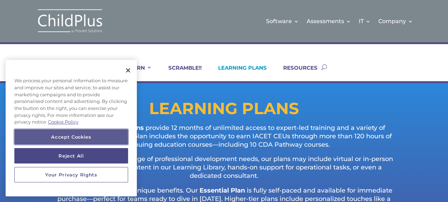
click at [104, 138] on button "Accept Cookies" at bounding box center [71, 136] width 114 height 15
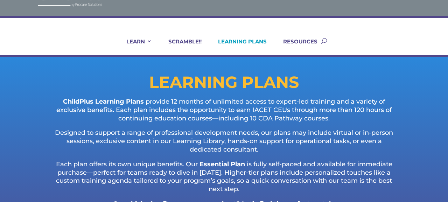
scroll to position [27, 0]
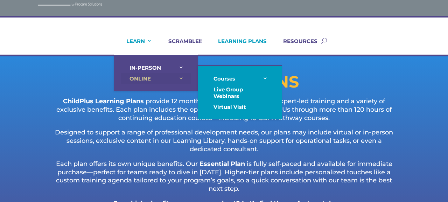
click at [131, 76] on link "ONLINE" at bounding box center [156, 78] width 70 height 11
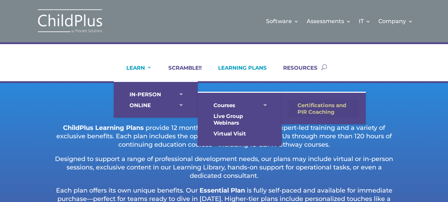
click at [300, 108] on link "Certifications and PIR Coaching" at bounding box center [324, 109] width 70 height 18
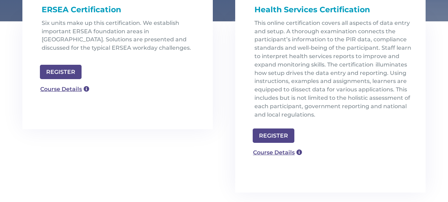
scroll to position [246, 0]
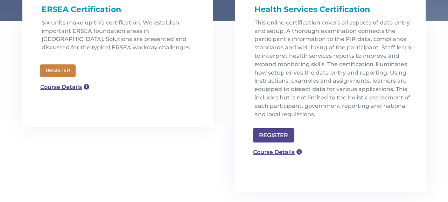
click at [71, 73] on link "REGISTER" at bounding box center [58, 70] width 36 height 13
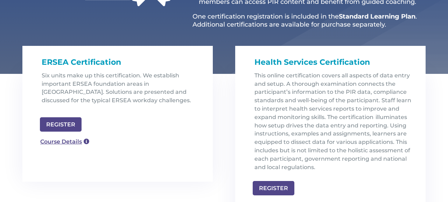
scroll to position [193, 0]
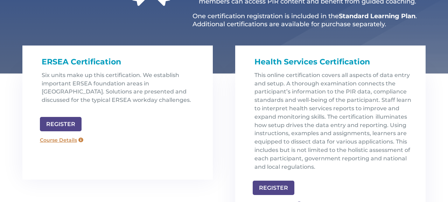
click at [65, 140] on link "Course Details" at bounding box center [61, 140] width 50 height 11
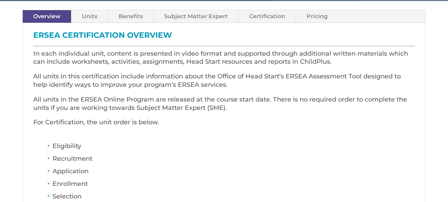
scroll to position [216, 0]
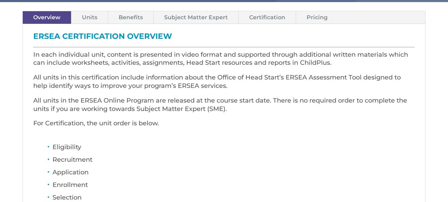
click at [88, 14] on link "Units" at bounding box center [89, 17] width 36 height 12
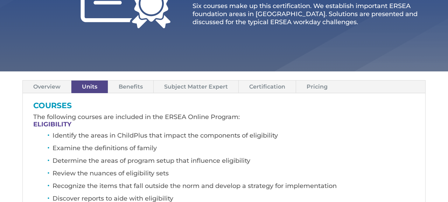
scroll to position [146, 0]
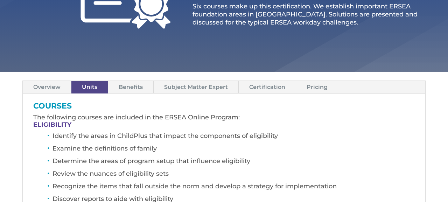
click at [131, 83] on link "Benefits" at bounding box center [130, 87] width 45 height 12
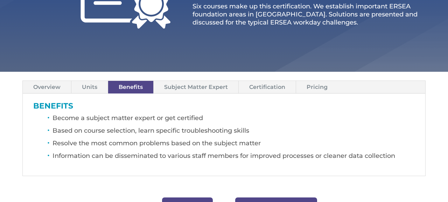
click at [179, 87] on link "Subject Matter Expert" at bounding box center [196, 87] width 85 height 12
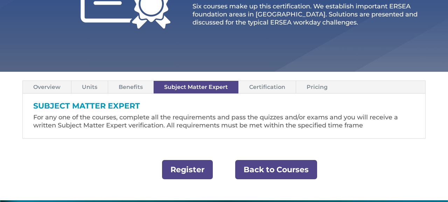
click at [271, 87] on link "Certification" at bounding box center [267, 87] width 57 height 12
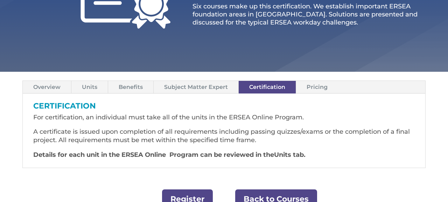
click at [317, 89] on link "Pricing" at bounding box center [317, 87] width 42 height 12
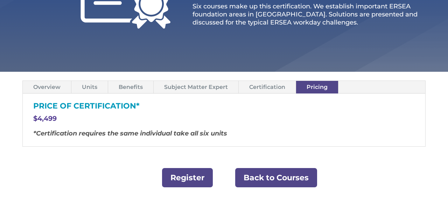
click at [49, 88] on link "Overview" at bounding box center [47, 87] width 48 height 12
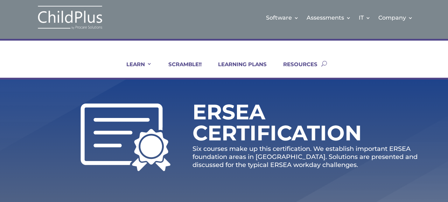
scroll to position [3, 0]
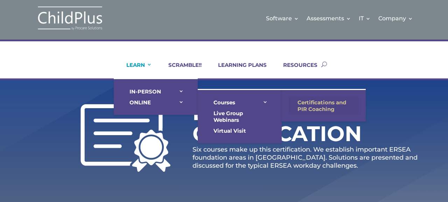
click at [302, 106] on link "Certifications and PIR Coaching" at bounding box center [324, 106] width 70 height 18
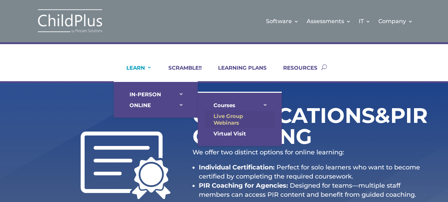
click at [222, 118] on link "Live Group Webinars" at bounding box center [240, 120] width 70 height 18
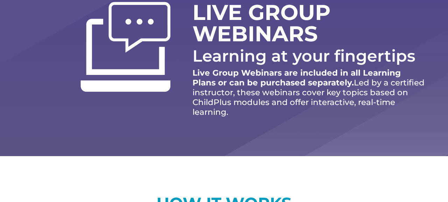
scroll to position [118, 0]
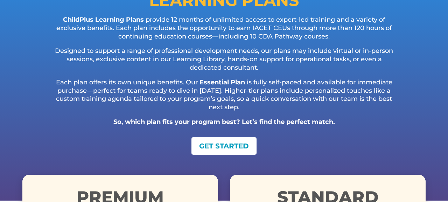
scroll to position [109, 0]
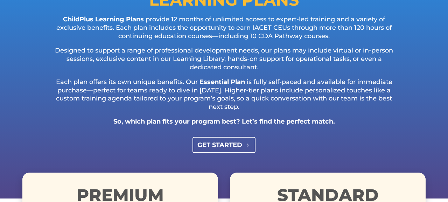
click at [220, 145] on link "GET STARTED" at bounding box center [224, 145] width 63 height 16
